Goal: Download file/media

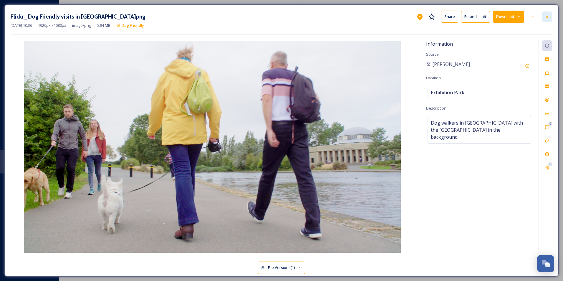
click at [302, 16] on div at bounding box center [547, 16] width 11 height 11
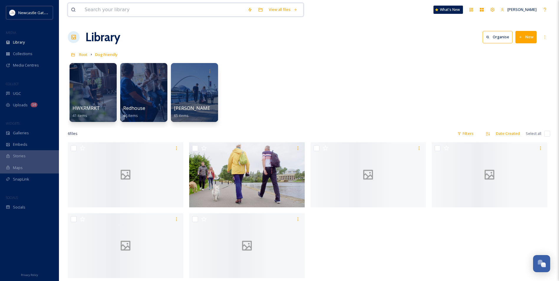
click at [98, 9] on input at bounding box center [163, 9] width 163 height 13
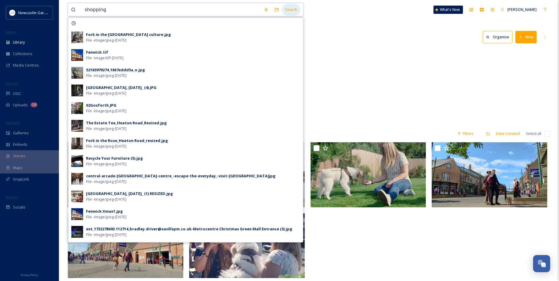
type input "shopping"
click at [296, 10] on div "Search" at bounding box center [291, 9] width 18 height 11
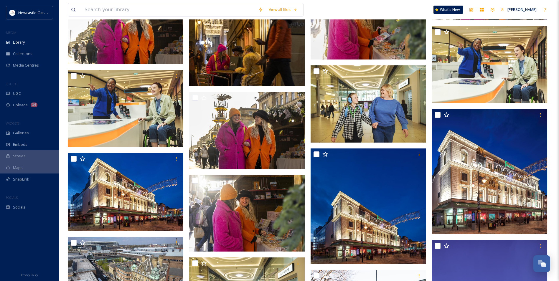
scroll to position [1061, 0]
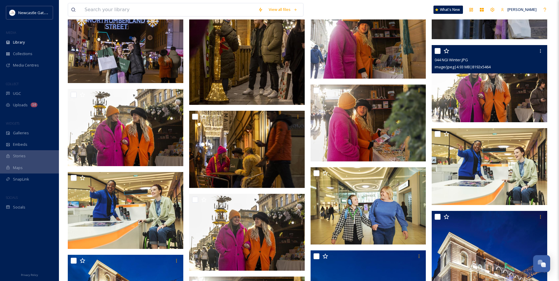
click at [302, 93] on img at bounding box center [490, 83] width 116 height 77
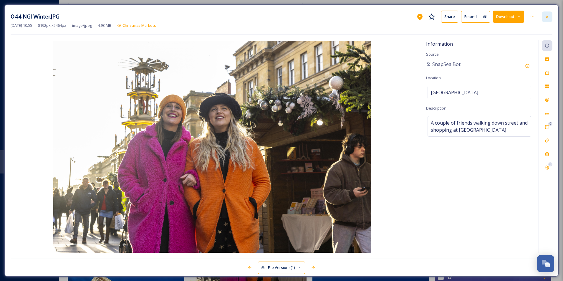
click at [302, 19] on icon at bounding box center [547, 16] width 5 height 5
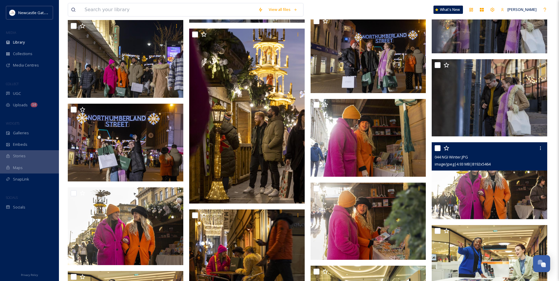
scroll to position [972, 0]
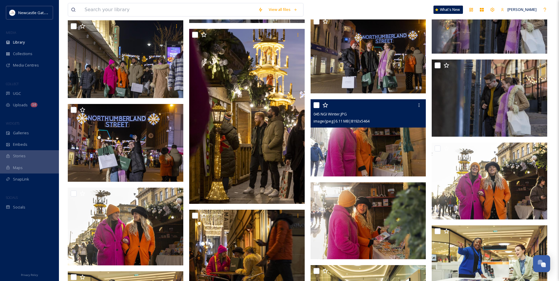
click at [302, 152] on img at bounding box center [369, 137] width 116 height 77
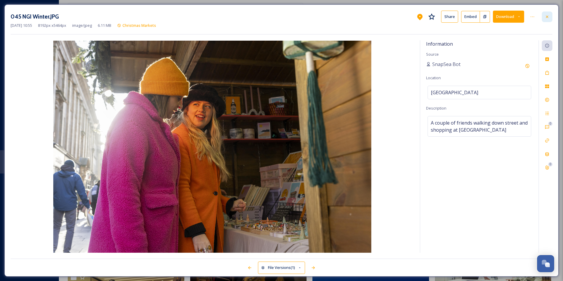
click at [302, 18] on div at bounding box center [547, 16] width 11 height 11
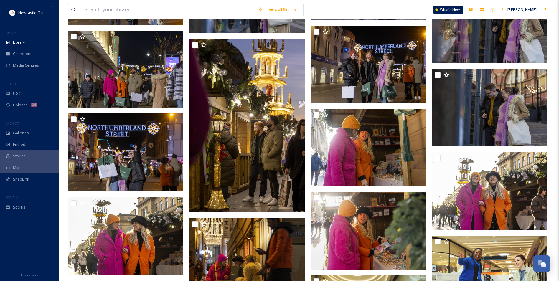
scroll to position [972, 0]
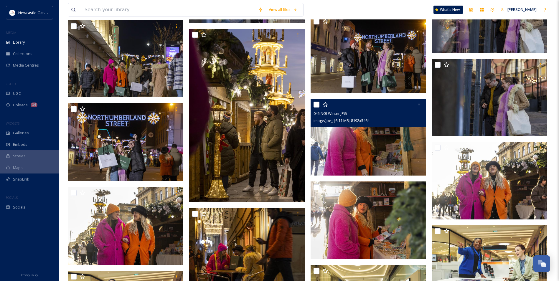
click at [302, 155] on img at bounding box center [369, 137] width 116 height 77
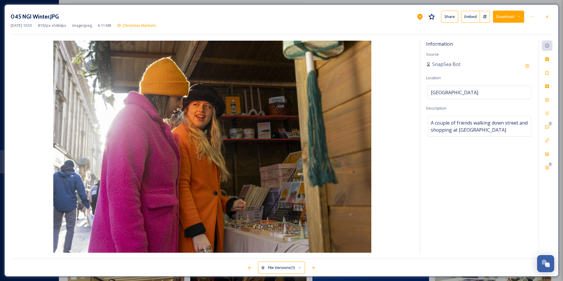
click at [302, 23] on button "Download" at bounding box center [508, 17] width 31 height 12
click at [302, 31] on span "Download Original (8192 x 5464)" at bounding box center [494, 30] width 56 height 6
click at [302, 15] on div at bounding box center [547, 16] width 11 height 11
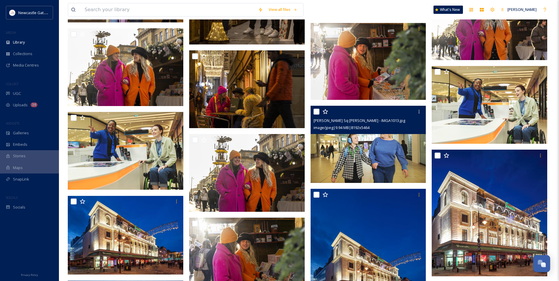
scroll to position [1179, 0]
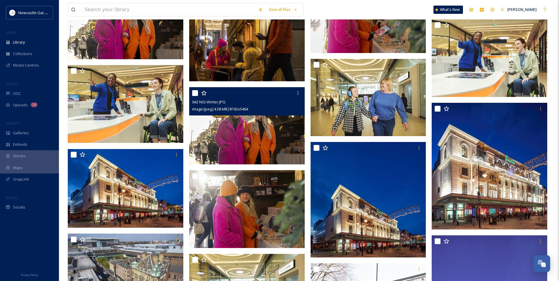
click at [272, 143] on img at bounding box center [247, 125] width 116 height 77
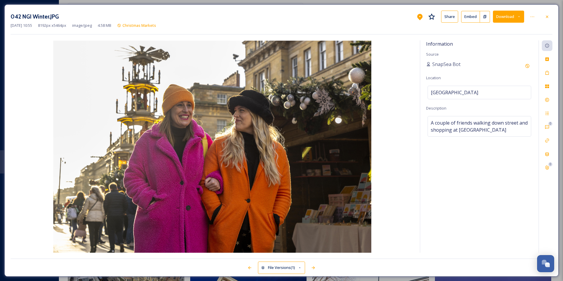
click at [302, 15] on button "Download" at bounding box center [508, 17] width 31 height 12
click at [302, 31] on span "Download Original (8192 x 5464)" at bounding box center [494, 30] width 56 height 6
click at [302, 17] on icon at bounding box center [547, 16] width 5 height 5
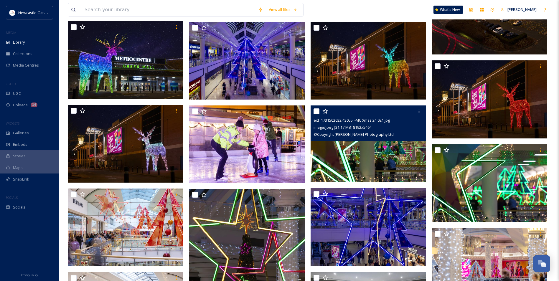
scroll to position [206, 0]
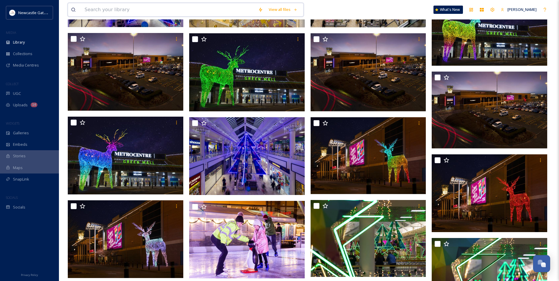
click at [92, 9] on input at bounding box center [169, 9] width 174 height 13
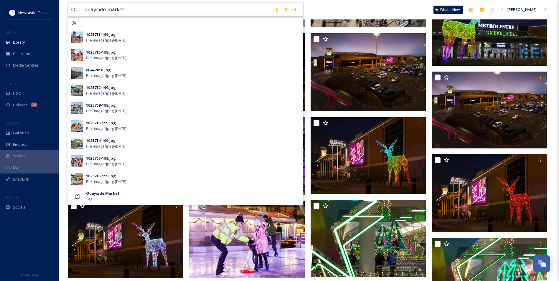
type input "quayside market"
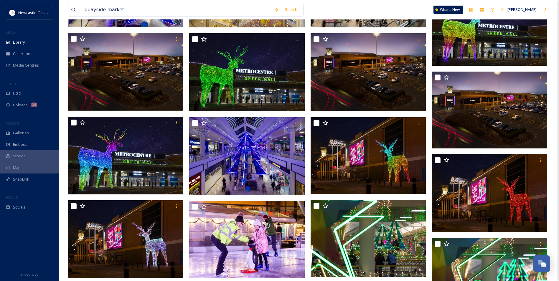
click at [302, 10] on div "quayside market Search What's New [PERSON_NAME]" at bounding box center [309, 9] width 482 height 19
